Goal: Navigation & Orientation: Find specific page/section

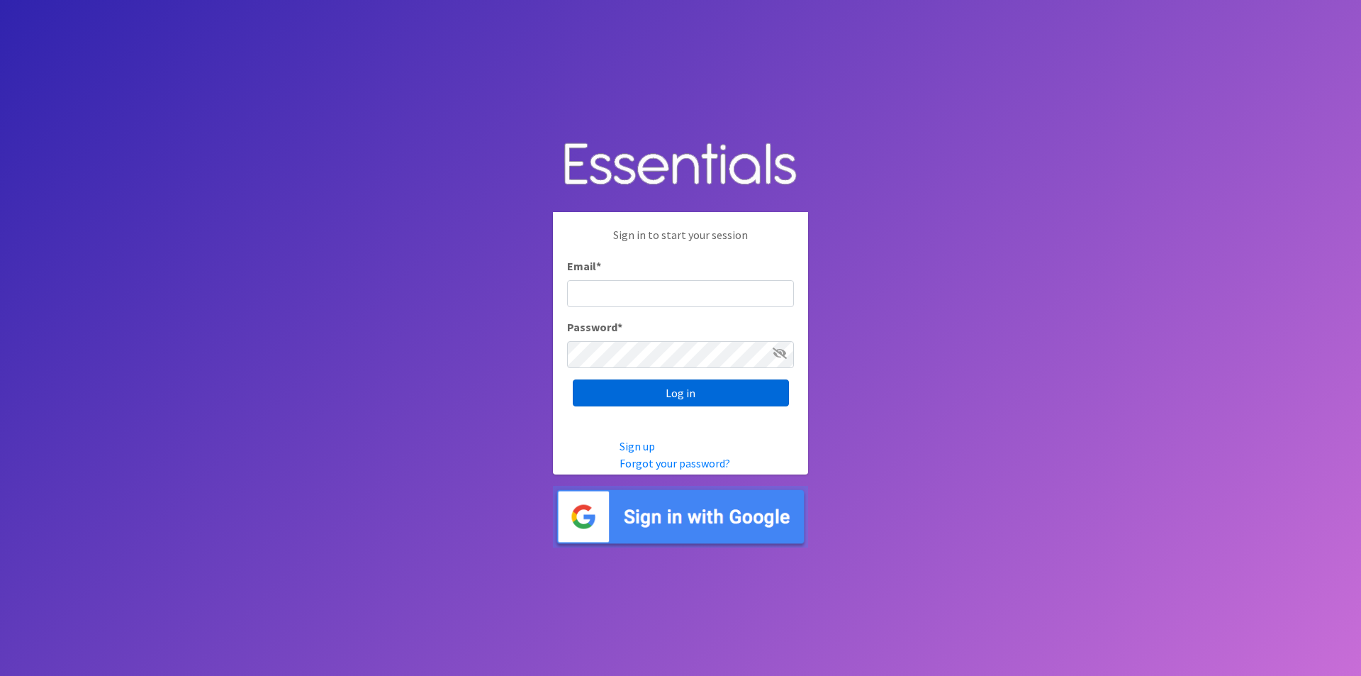
type input "[EMAIL_ADDRESS][DOMAIN_NAME]"
click at [654, 398] on input "Log in" at bounding box center [681, 392] width 216 height 27
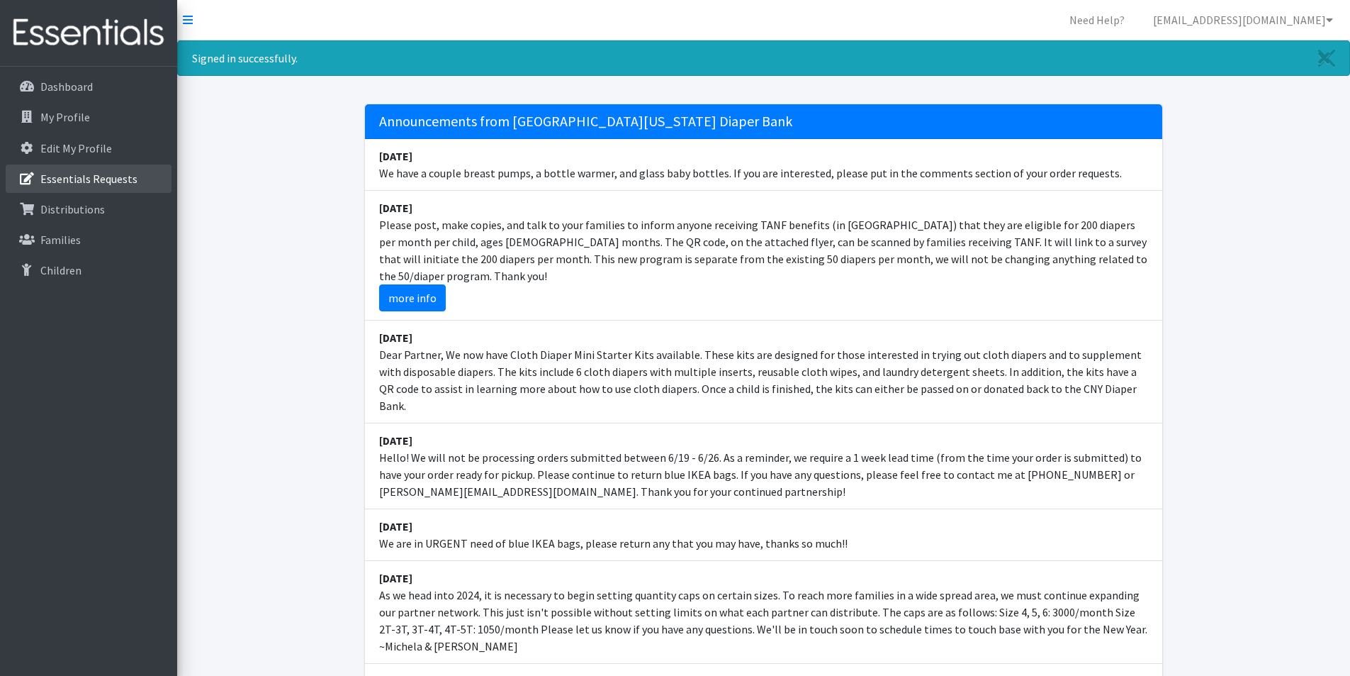
click at [77, 179] on p "Essentials Requests" at bounding box center [88, 179] width 97 height 14
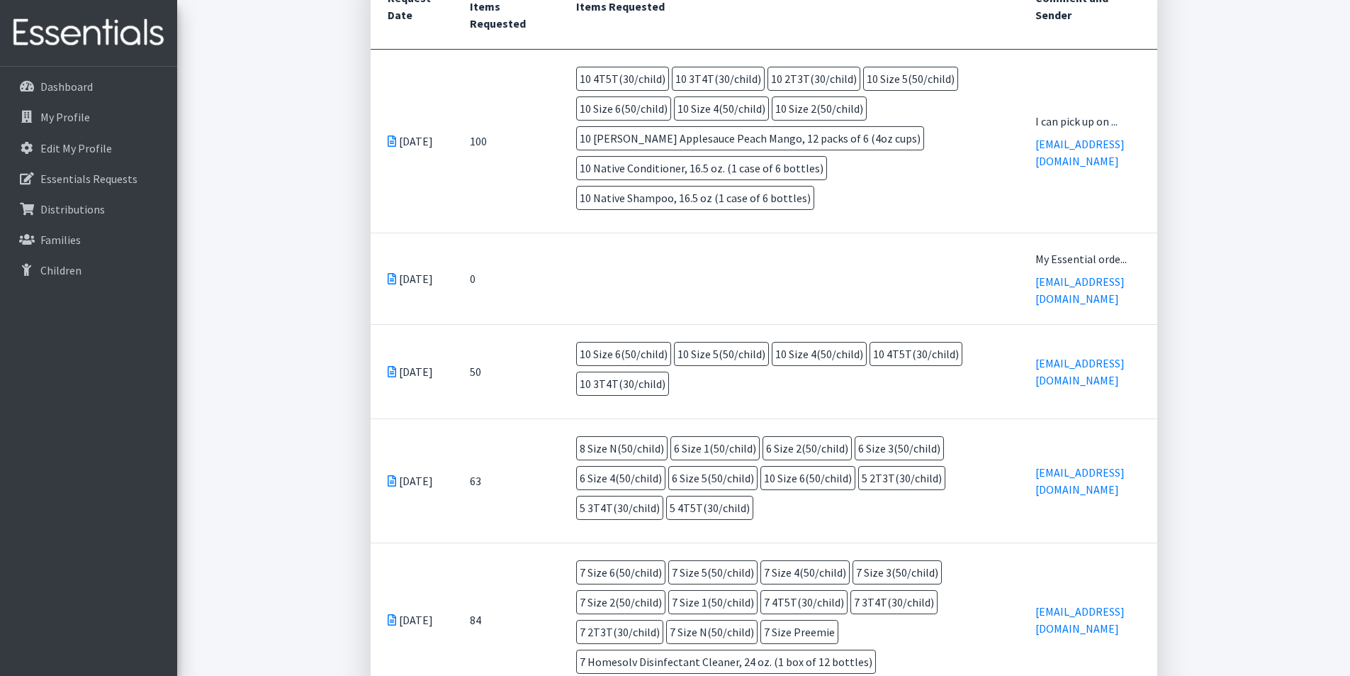
scroll to position [71, 0]
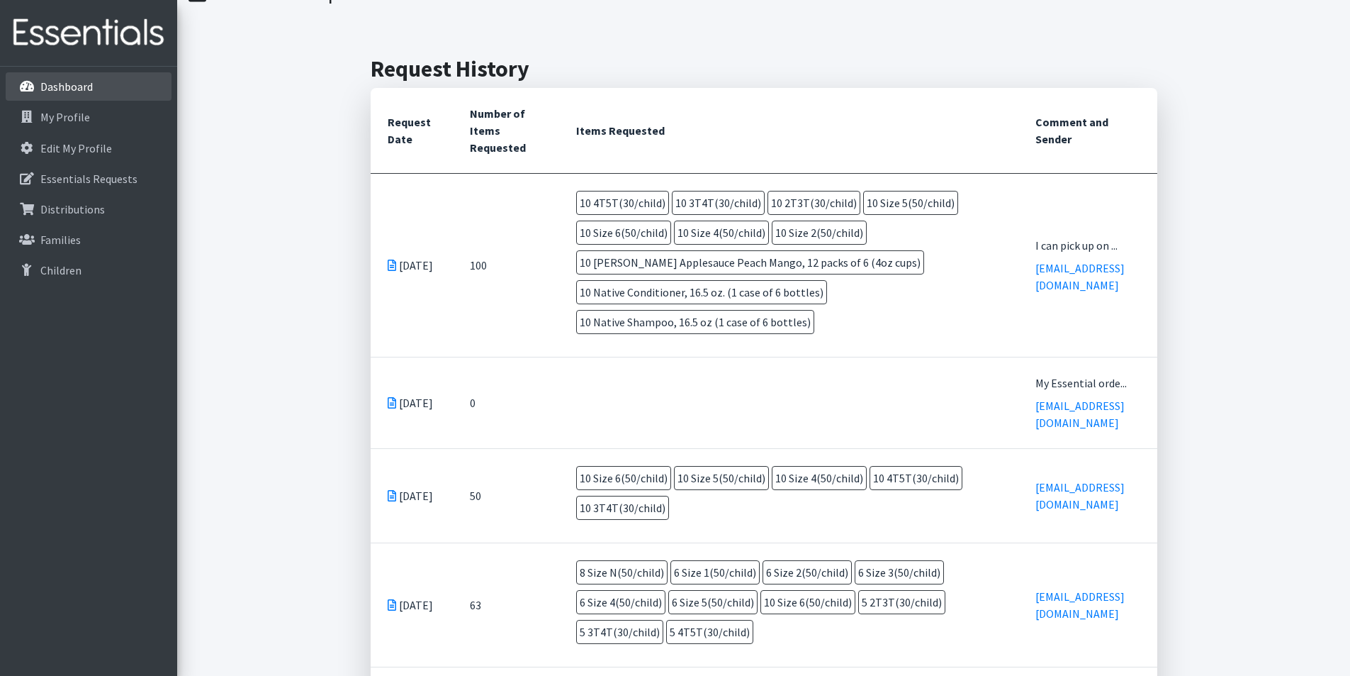
click at [64, 86] on p "Dashboard" at bounding box center [66, 86] width 52 height 14
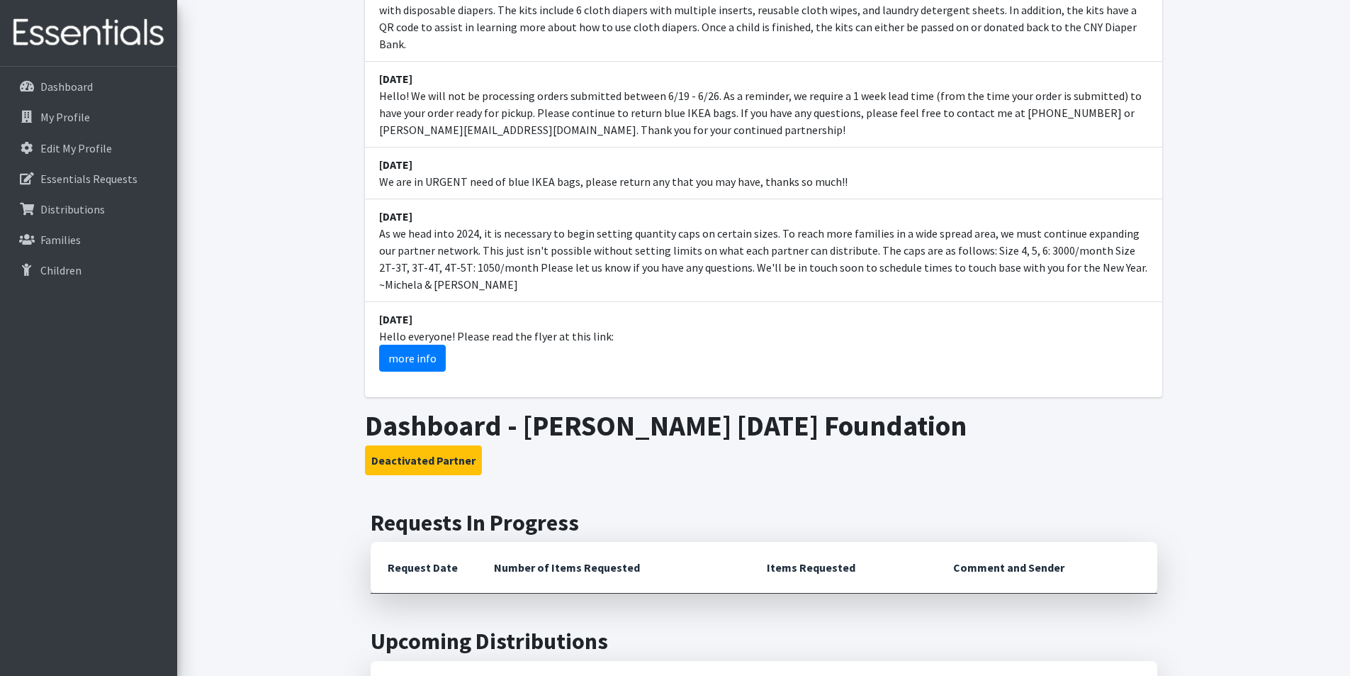
scroll to position [284, 0]
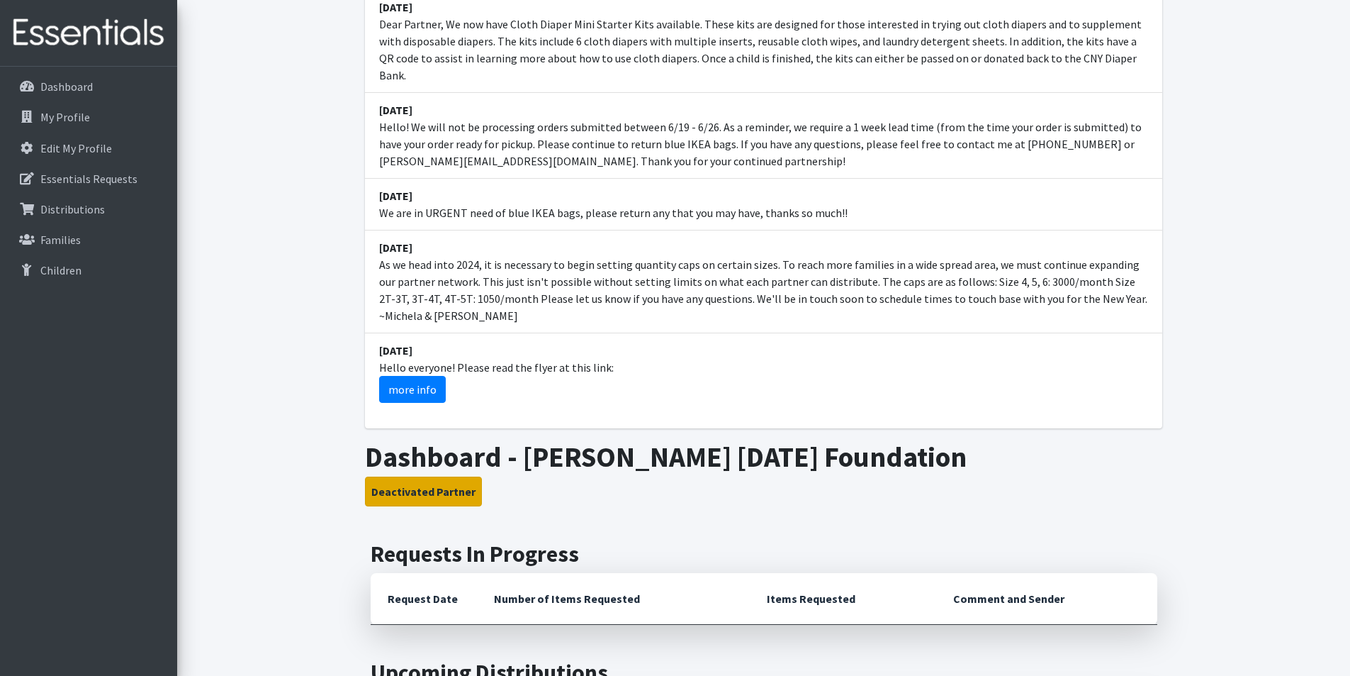
click at [413, 476] on button "Deactivated Partner" at bounding box center [423, 491] width 117 height 30
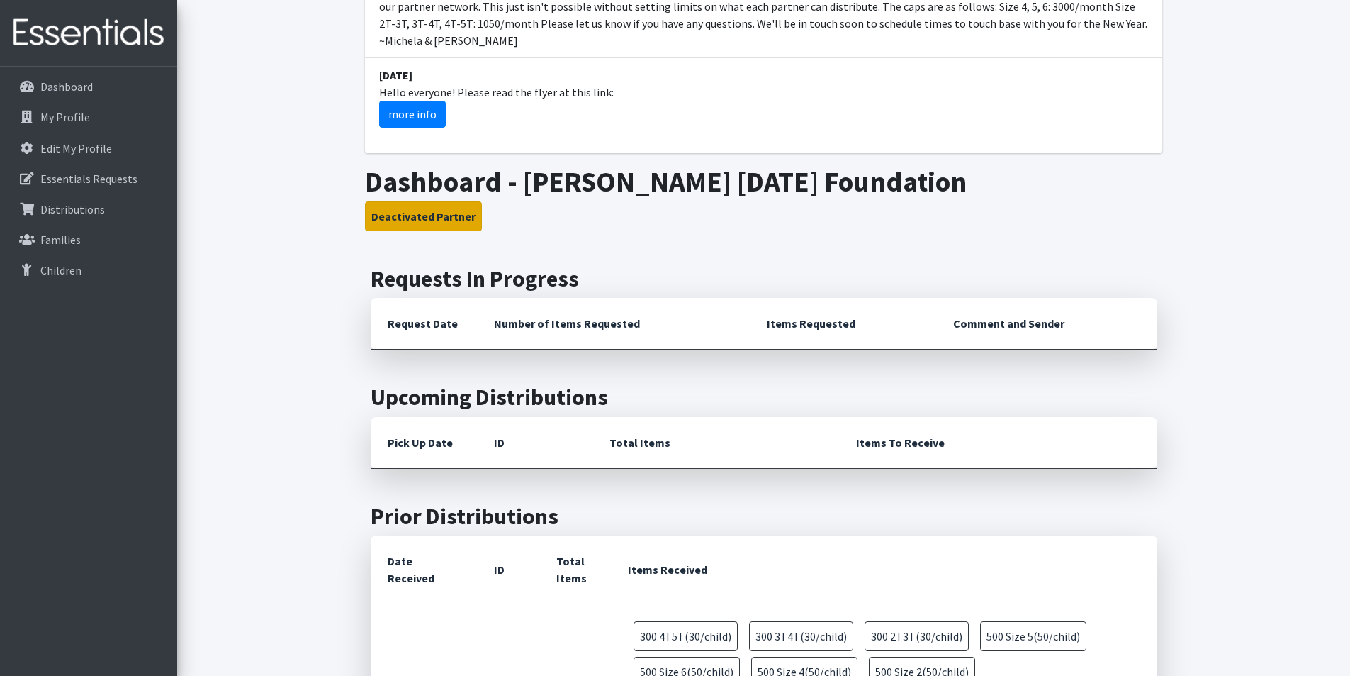
scroll to position [1063, 0]
